Goal: Communication & Community: Ask a question

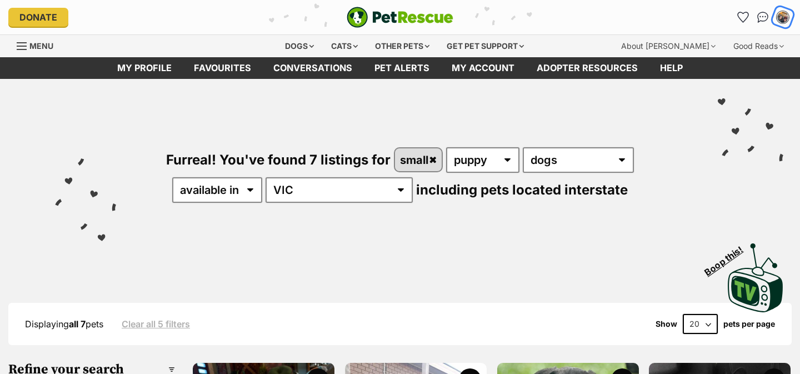
click at [782, 13] on img "My account" at bounding box center [783, 17] width 14 height 14
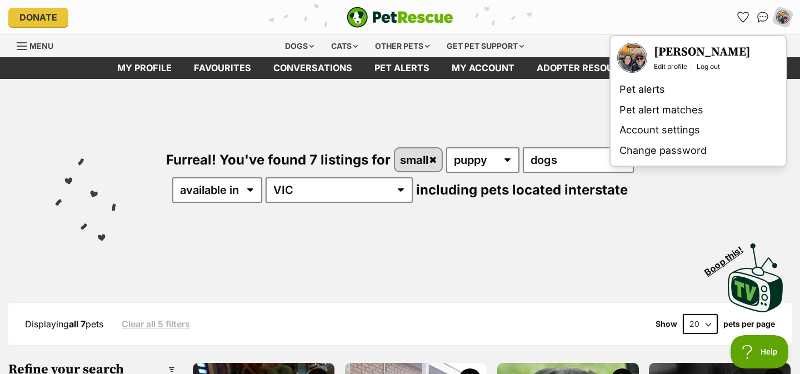
click at [411, 16] on img "PetRescue" at bounding box center [400, 17] width 107 height 21
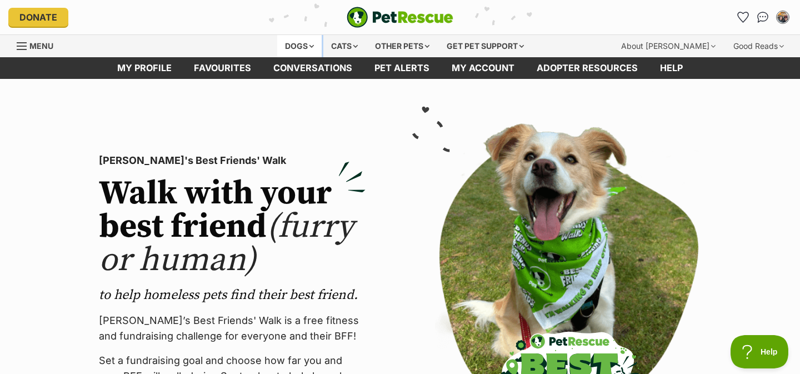
drag, startPoint x: 322, startPoint y: 44, endPoint x: 309, endPoint y: 46, distance: 12.9
click at [309, 46] on div "Dogs Find a dog on PetRescue View all dogs Browse all of the doggos looking for…" at bounding box center [404, 46] width 254 height 22
click at [164, 64] on link "My profile" at bounding box center [144, 68] width 77 height 22
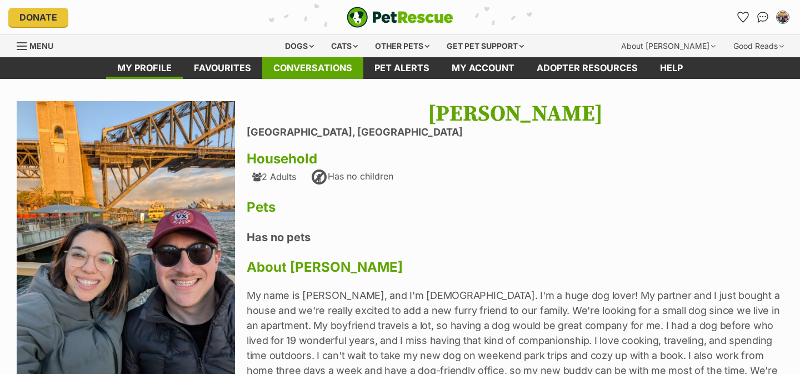
click at [297, 64] on link "Conversations" at bounding box center [312, 68] width 101 height 22
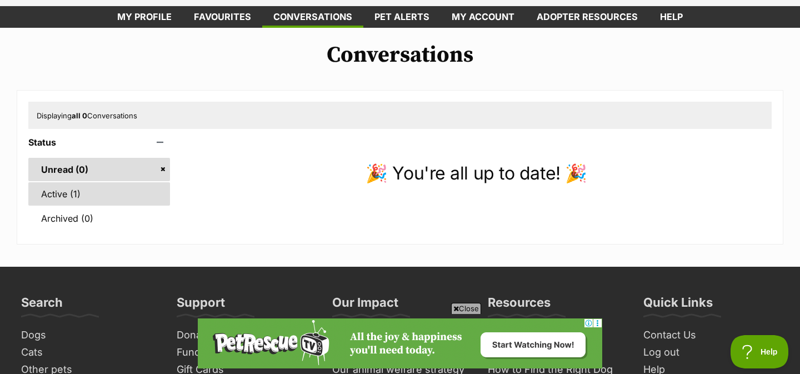
click at [72, 201] on link "Active (1)" at bounding box center [99, 193] width 142 height 23
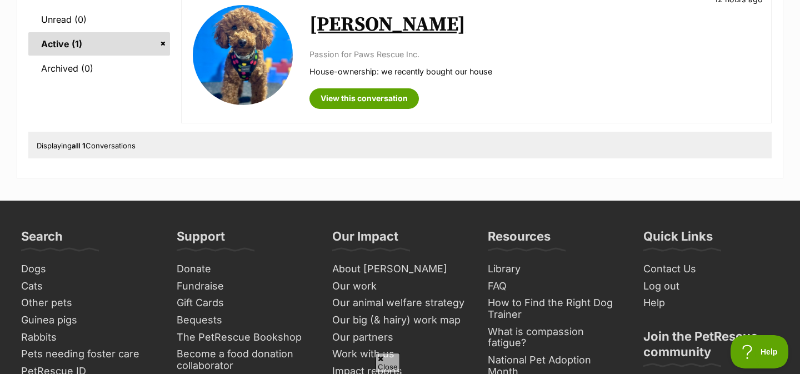
scroll to position [218, 0]
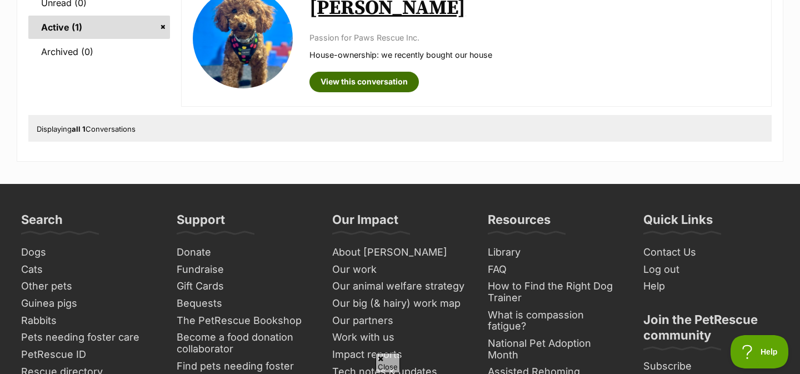
click at [353, 84] on link "View this conversation" at bounding box center [363, 82] width 109 height 20
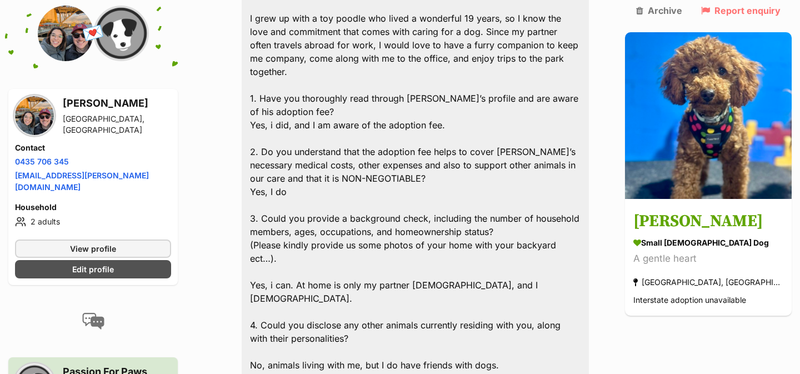
scroll to position [415, 0]
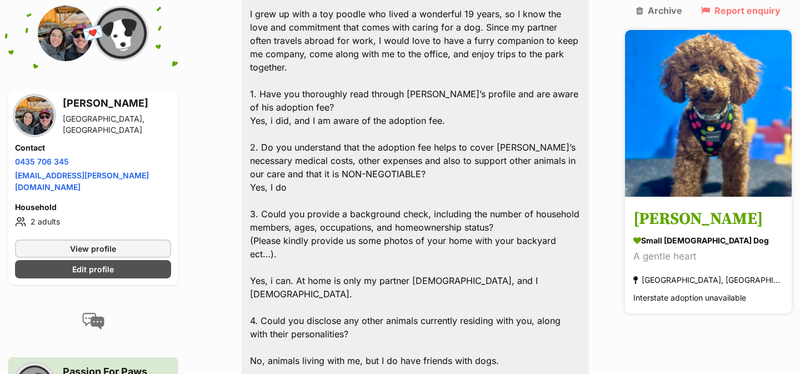
click at [703, 199] on link "Rhett small male Dog A gentle heart Hughesdale, VIC Interstate adoption unavail…" at bounding box center [708, 256] width 167 height 115
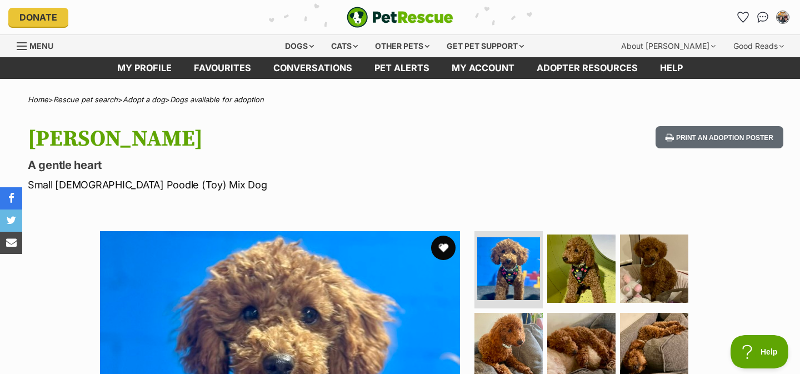
click at [447, 247] on button "favourite" at bounding box center [443, 248] width 24 height 24
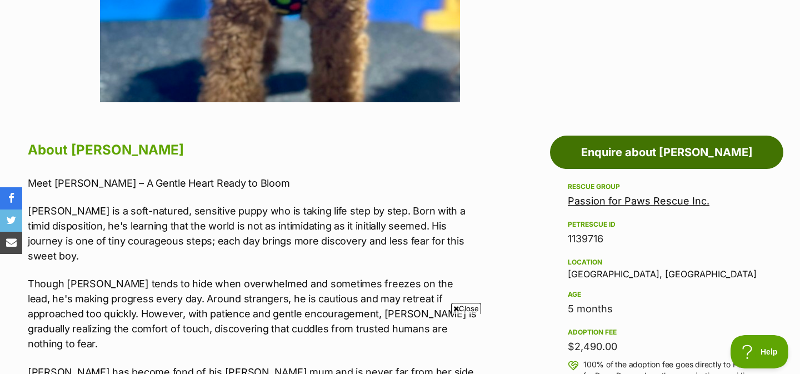
click at [612, 149] on link "Enquire about Rhett" at bounding box center [666, 152] width 233 height 33
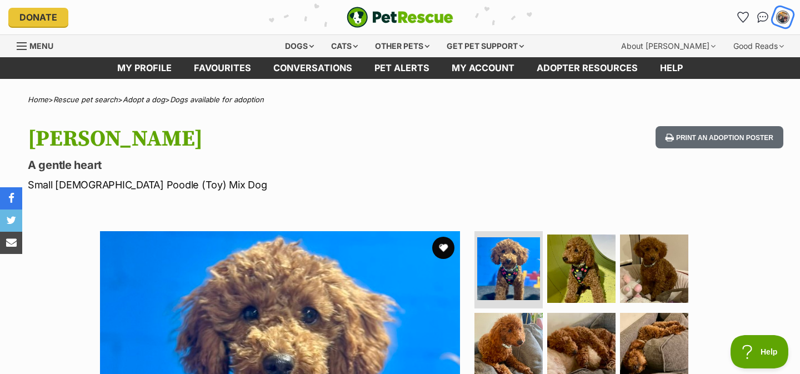
click at [784, 16] on img "My account" at bounding box center [783, 17] width 14 height 14
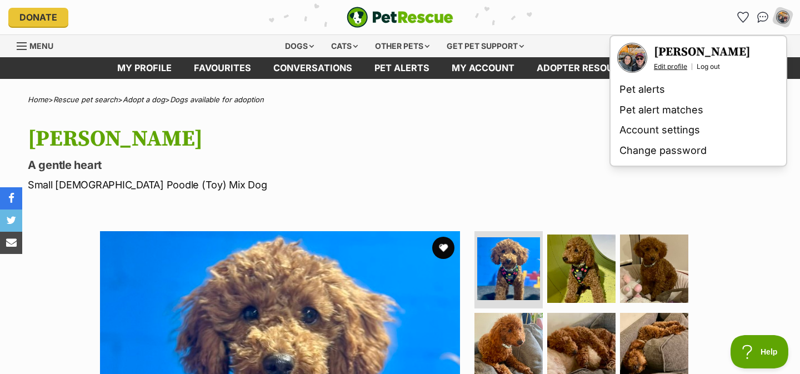
click at [669, 64] on link "Edit profile" at bounding box center [670, 66] width 33 height 9
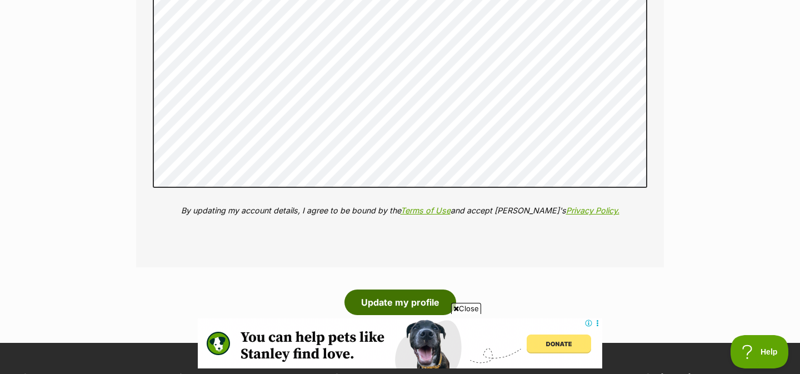
click at [443, 289] on button "Update my profile" at bounding box center [400, 302] width 112 height 26
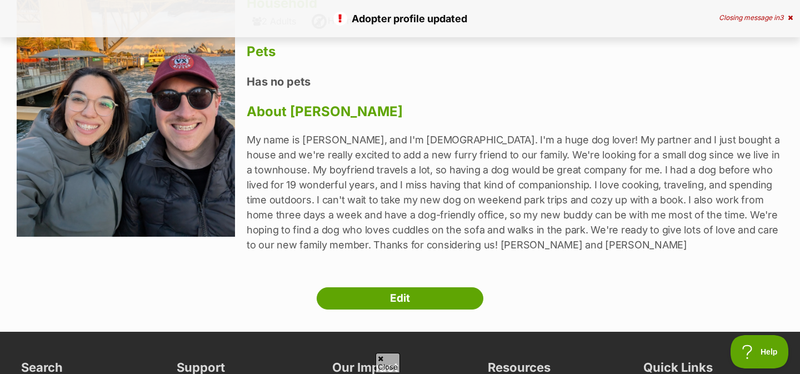
click at [198, 167] on img at bounding box center [126, 91] width 218 height 291
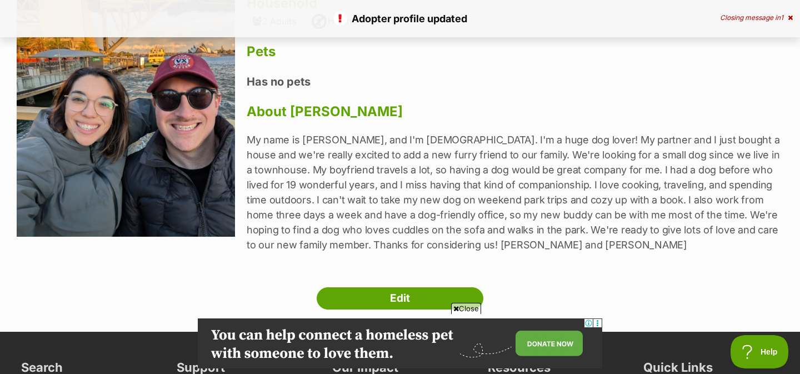
click at [187, 121] on img at bounding box center [126, 91] width 218 height 291
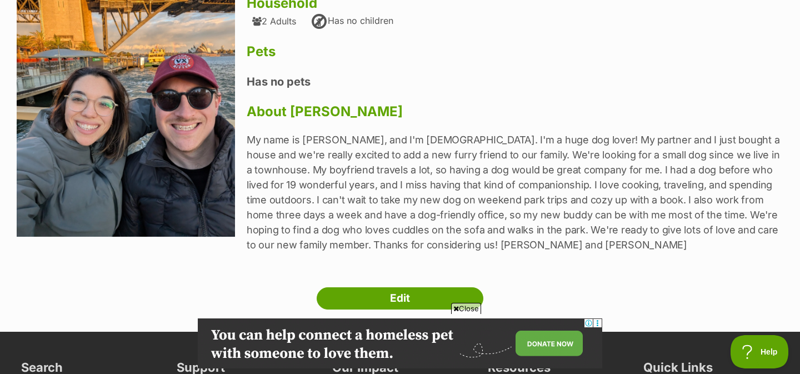
click at [137, 102] on img at bounding box center [126, 91] width 218 height 291
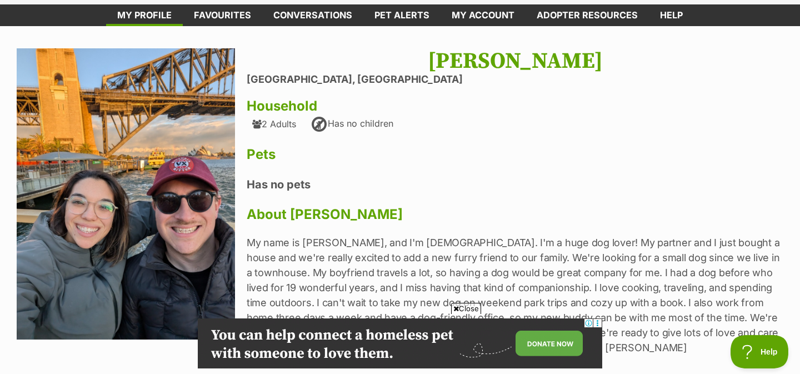
scroll to position [52, 0]
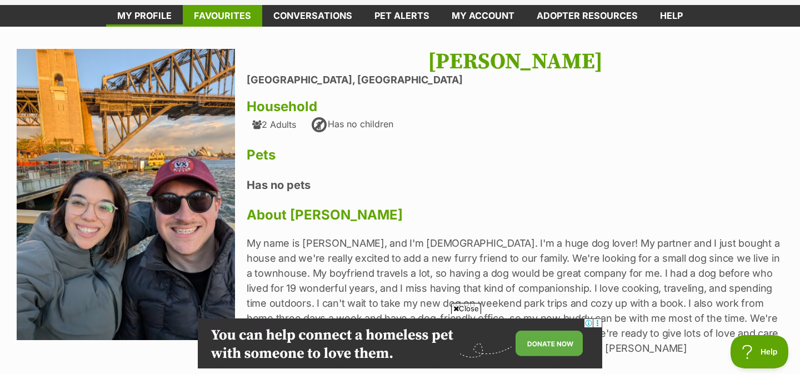
click at [207, 14] on link "Favourites" at bounding box center [222, 16] width 79 height 22
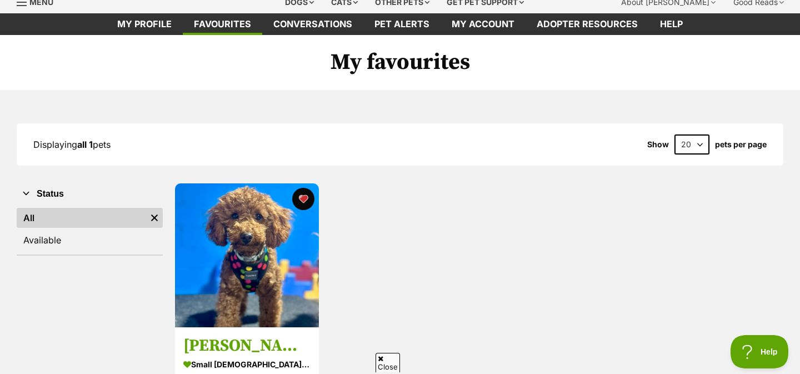
scroll to position [125, 0]
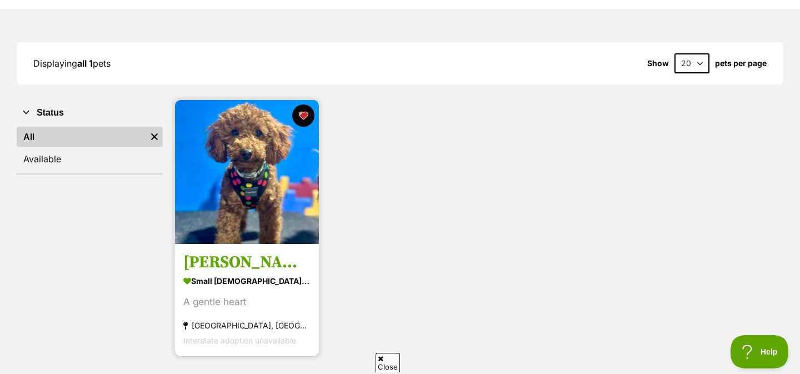
click at [220, 256] on h3 "[PERSON_NAME]" at bounding box center [246, 262] width 127 height 21
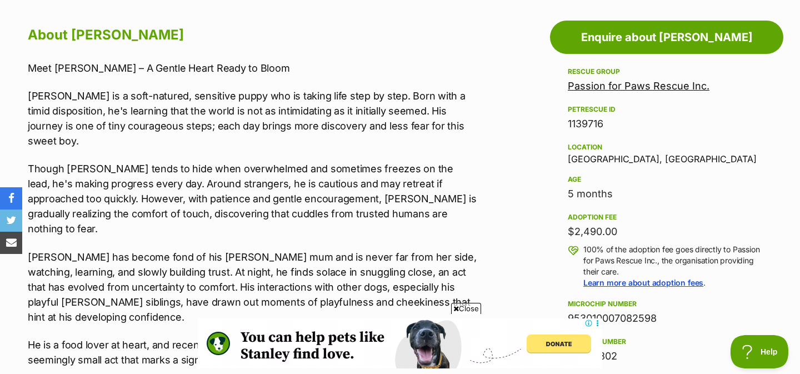
scroll to position [603, 0]
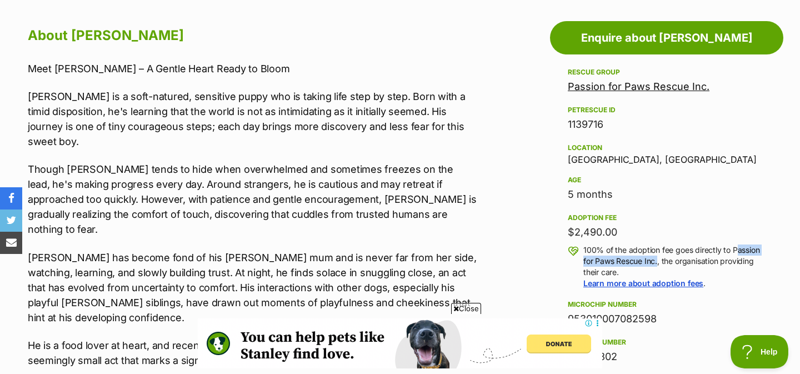
drag, startPoint x: 732, startPoint y: 251, endPoint x: 656, endPoint y: 261, distance: 76.8
click at [656, 261] on p "100% of the adoption fee goes directly to Passion for Paws Rescue Inc., the org…" at bounding box center [674, 266] width 182 height 44
copy p "Passion for Paws Rescue Inc"
click at [610, 86] on link "Passion for Paws Rescue Inc." at bounding box center [639, 87] width 142 height 12
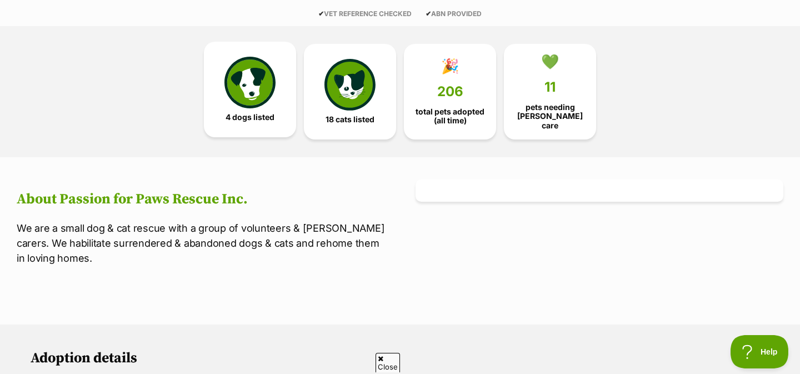
click at [272, 107] on link "4 dogs listed" at bounding box center [250, 90] width 92 height 96
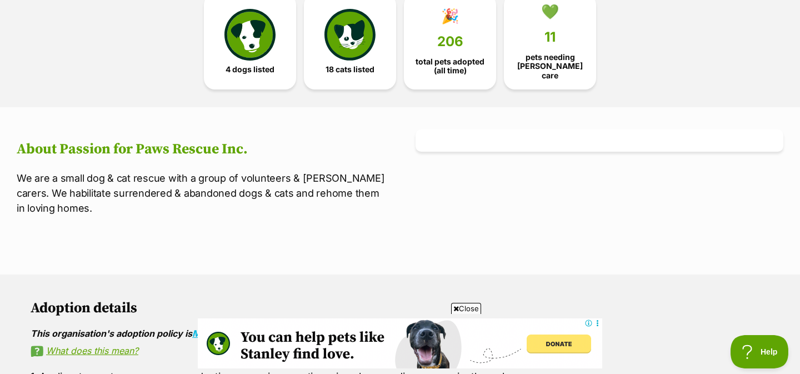
scroll to position [311, 0]
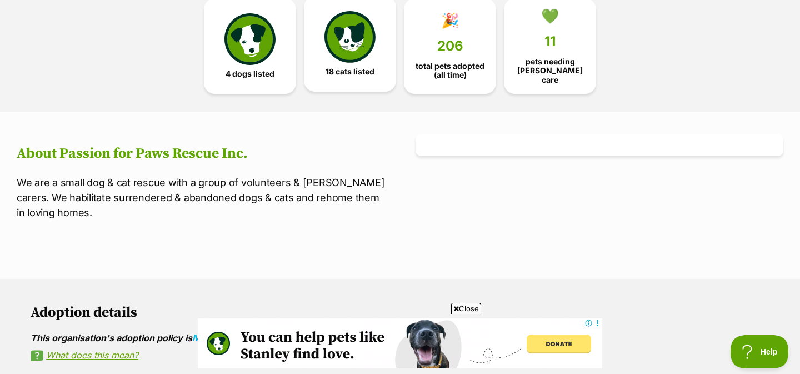
click at [352, 51] on img at bounding box center [349, 36] width 51 height 51
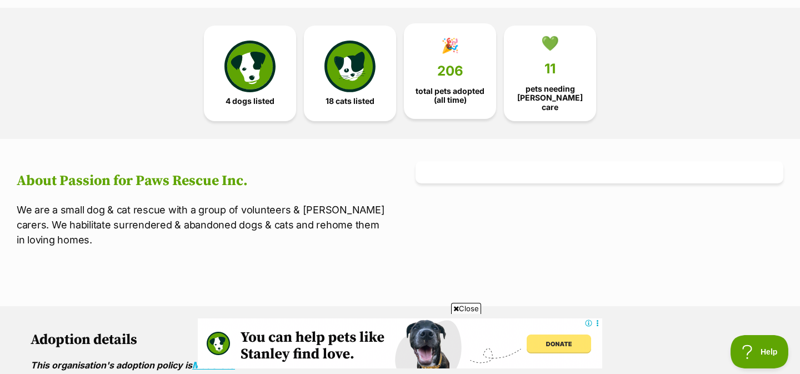
scroll to position [277, 0]
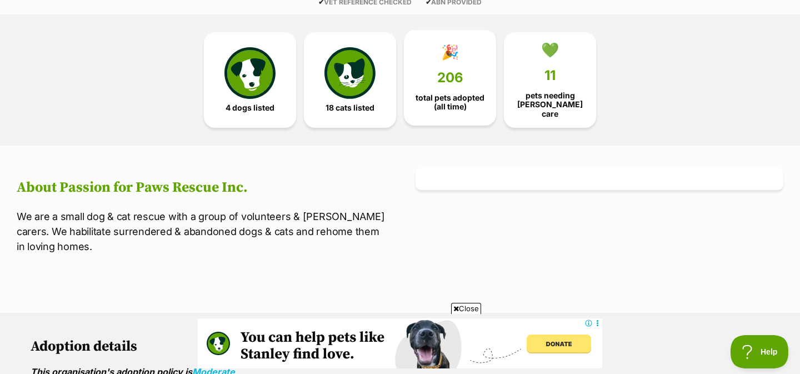
click at [456, 88] on link "🎉 206 total pets adopted (all time)" at bounding box center [450, 78] width 92 height 96
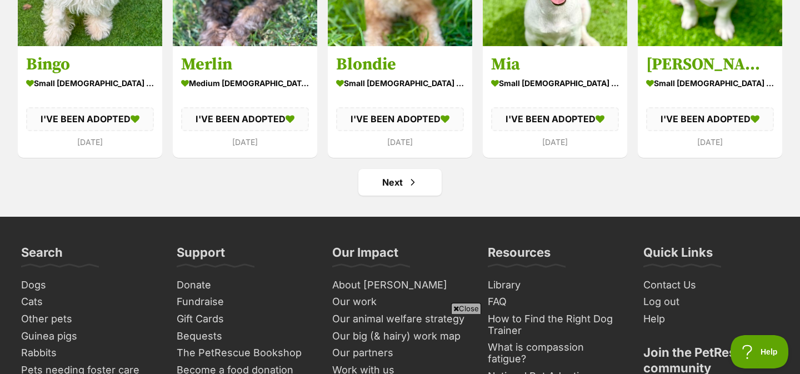
scroll to position [4101, 0]
